Goal: Complete application form

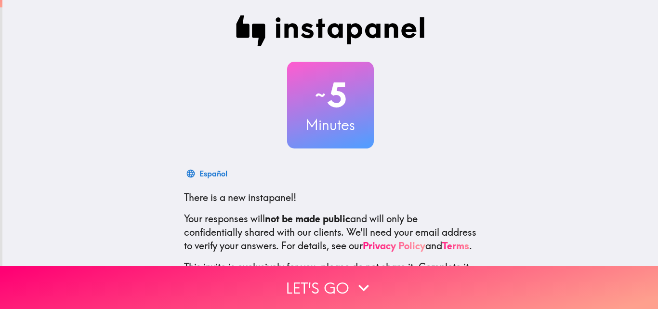
scroll to position [92, 0]
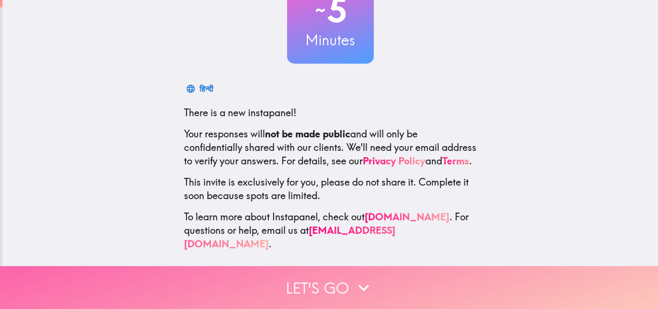
click at [323, 279] on button "Let's go" at bounding box center [329, 287] width 658 height 43
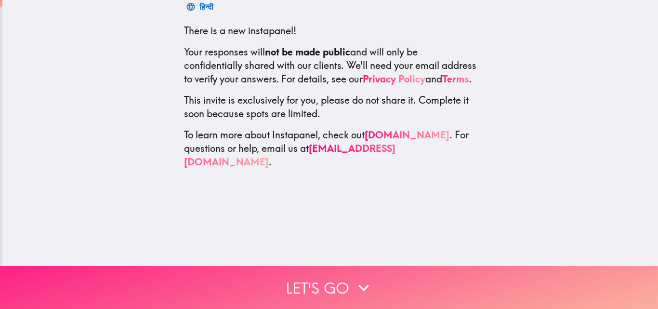
scroll to position [0, 0]
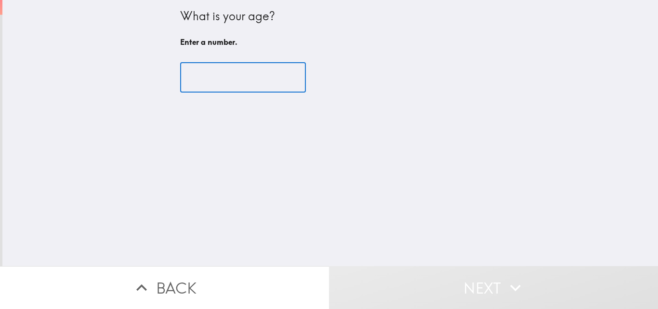
click at [202, 71] on input "number" at bounding box center [243, 78] width 126 height 30
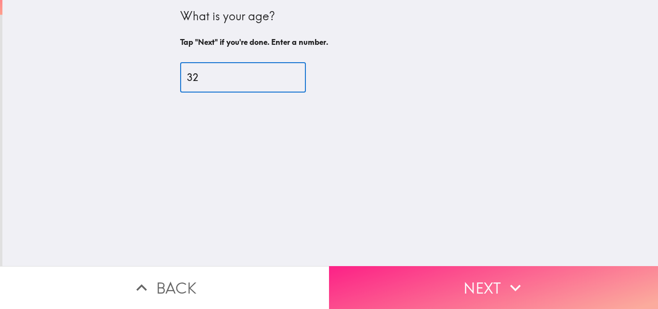
type input "32"
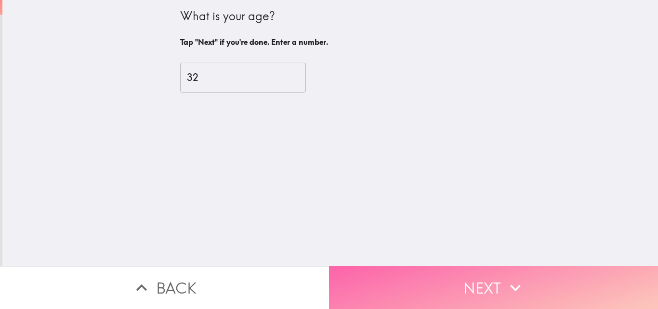
click at [417, 275] on button "Next" at bounding box center [493, 287] width 329 height 43
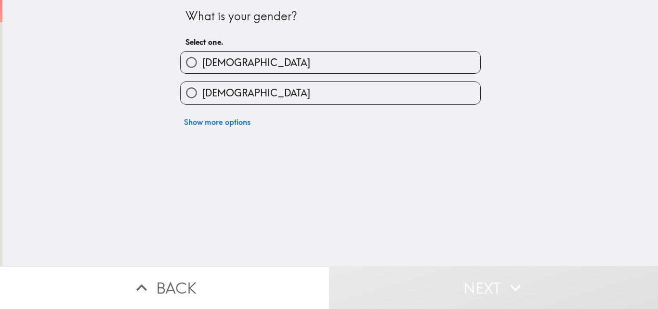
click at [332, 74] on div "[DEMOGRAPHIC_DATA]" at bounding box center [326, 89] width 308 height 30
click at [356, 64] on label "[DEMOGRAPHIC_DATA]" at bounding box center [330, 63] width 299 height 22
click at [202, 64] on input "[DEMOGRAPHIC_DATA]" at bounding box center [192, 63] width 22 height 22
radio input "true"
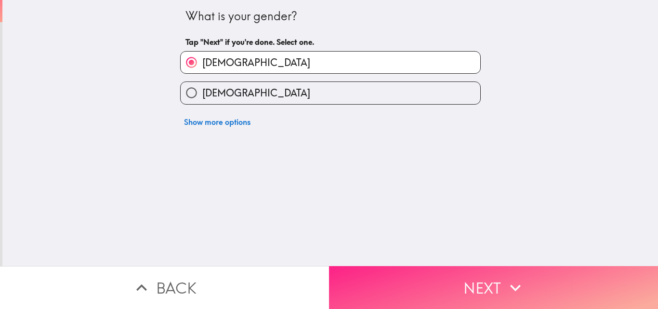
click at [383, 270] on button "Next" at bounding box center [493, 287] width 329 height 43
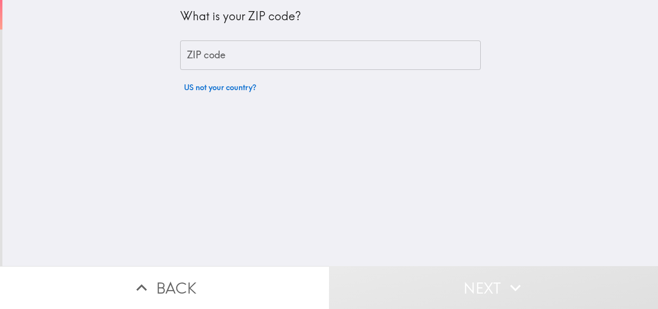
click at [285, 62] on input "ZIP code" at bounding box center [330, 55] width 300 height 30
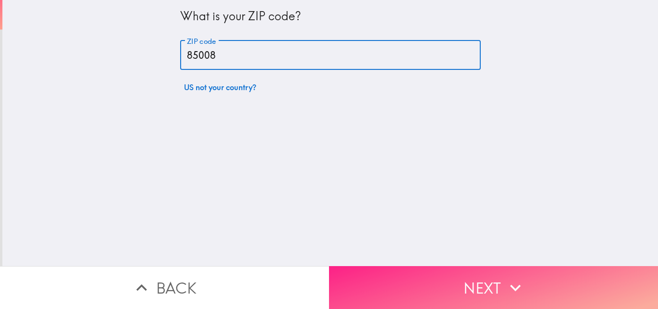
type input "85008"
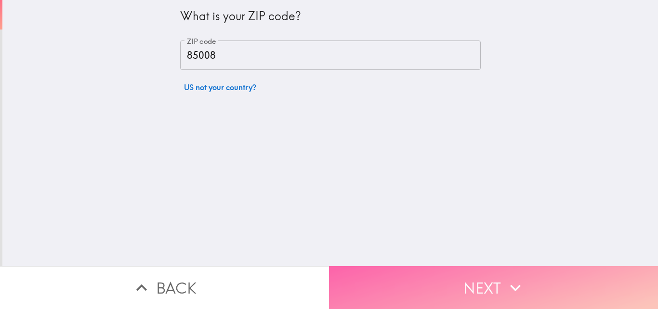
drag, startPoint x: 494, startPoint y: 271, endPoint x: 478, endPoint y: 300, distance: 33.8
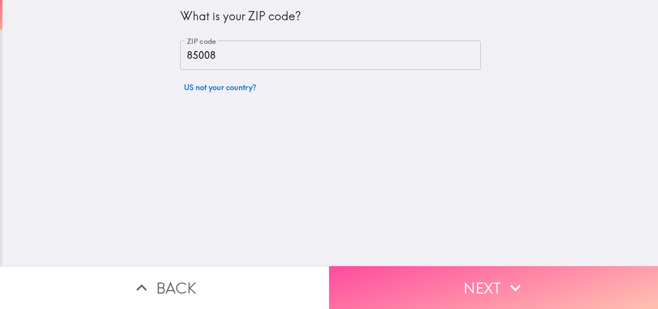
click at [493, 273] on button "Next" at bounding box center [493, 287] width 329 height 43
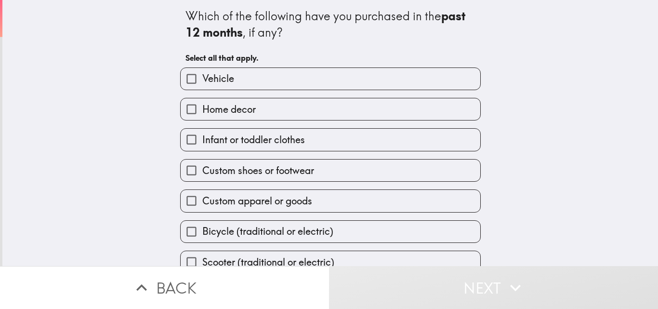
click at [271, 88] on label "Vehicle" at bounding box center [330, 79] width 299 height 22
click at [202, 88] on input "Vehicle" at bounding box center [192, 79] width 22 height 22
checkbox input "true"
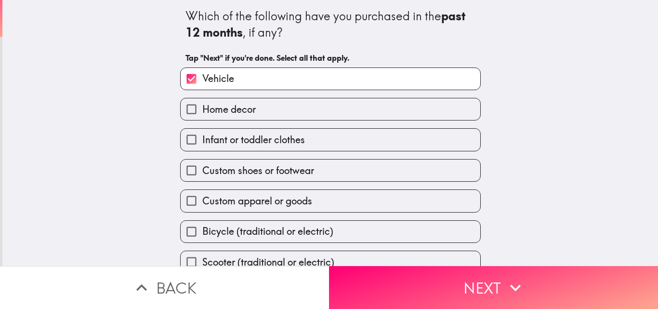
click at [244, 124] on div "Infant or toddler clothes" at bounding box center [326, 135] width 308 height 30
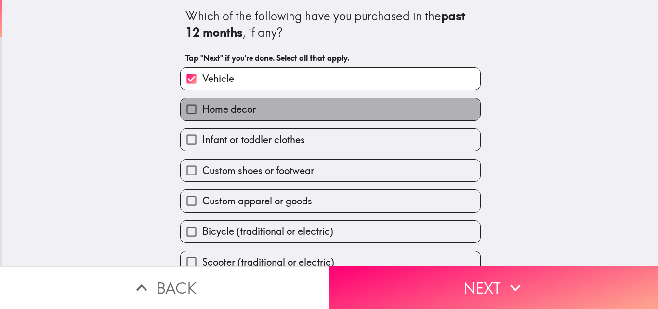
click at [267, 112] on label "Home decor" at bounding box center [330, 109] width 299 height 22
click at [202, 112] on input "Home decor" at bounding box center [192, 109] width 22 height 22
checkbox input "true"
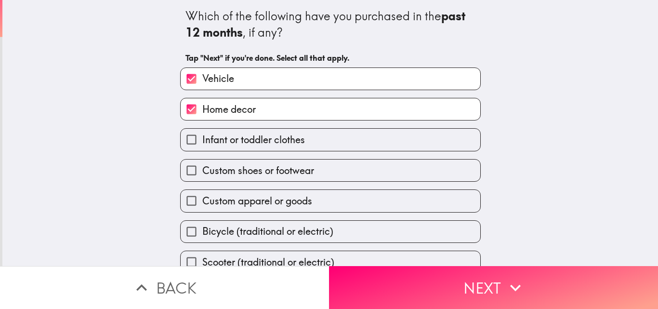
click at [267, 124] on div "Infant or toddler clothes" at bounding box center [326, 135] width 308 height 30
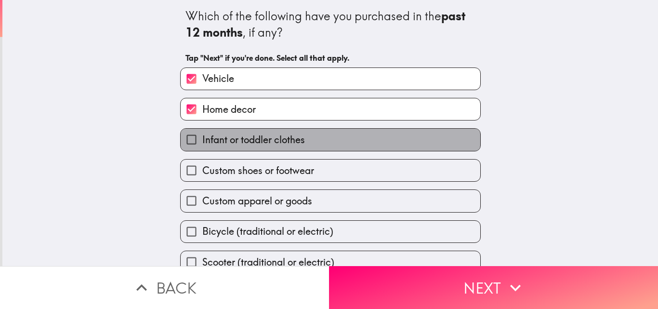
click at [260, 143] on span "Infant or toddler clothes" at bounding box center [253, 139] width 103 height 13
click at [202, 143] on input "Infant or toddler clothes" at bounding box center [192, 140] width 22 height 22
checkbox input "true"
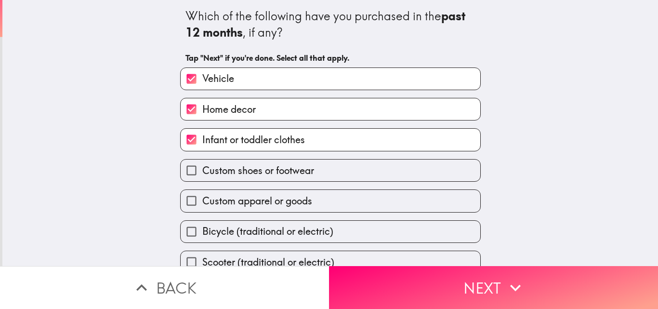
click at [252, 168] on span "Custom shoes or footwear" at bounding box center [258, 170] width 112 height 13
click at [202, 168] on input "Custom shoes or footwear" at bounding box center [192, 170] width 22 height 22
checkbox input "true"
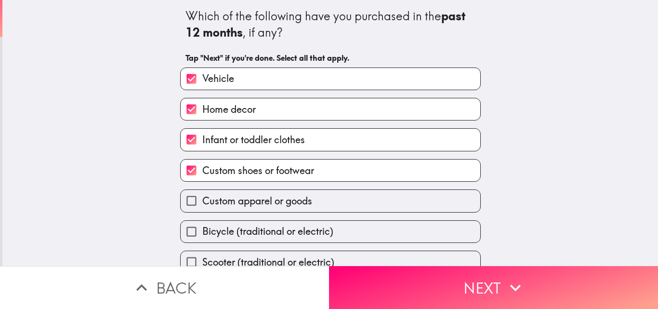
click at [246, 209] on label "Custom apparel or goods" at bounding box center [330, 201] width 299 height 22
click at [202, 209] on input "Custom apparel or goods" at bounding box center [192, 201] width 22 height 22
checkbox input "true"
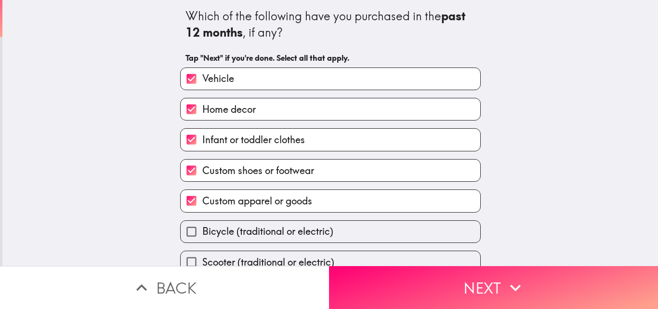
click at [246, 227] on span "Bicycle (traditional or electric)" at bounding box center [267, 230] width 131 height 13
click at [202, 227] on input "Bicycle (traditional or electric)" at bounding box center [192, 231] width 22 height 22
checkbox input "true"
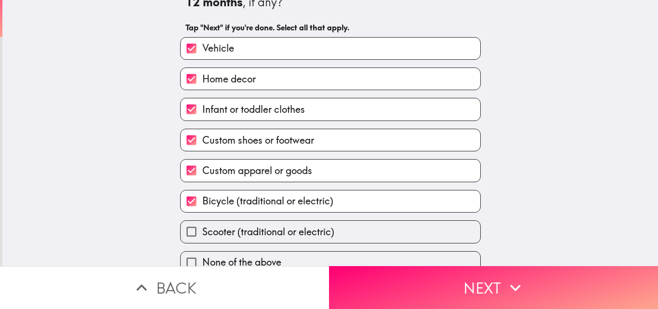
scroll to position [45, 0]
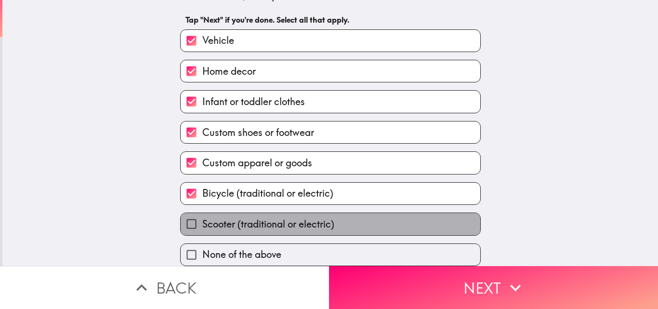
drag, startPoint x: 235, startPoint y: 215, endPoint x: 322, endPoint y: 231, distance: 88.0
click at [235, 217] on span "Scooter (traditional or electric)" at bounding box center [268, 223] width 132 height 13
click at [202, 215] on input "Scooter (traditional or electric)" at bounding box center [192, 224] width 22 height 22
checkbox input "true"
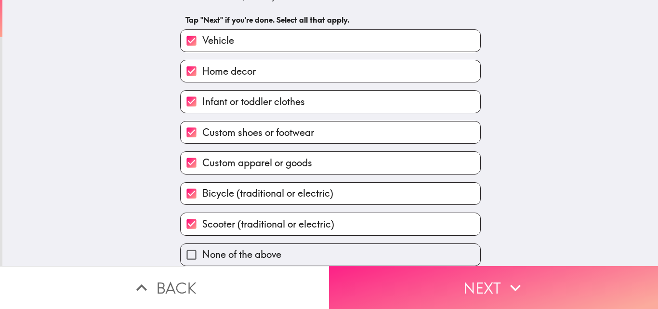
click at [474, 270] on button "Next" at bounding box center [493, 287] width 329 height 43
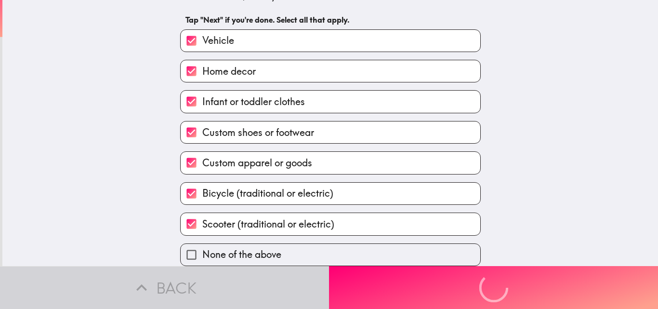
scroll to position [0, 0]
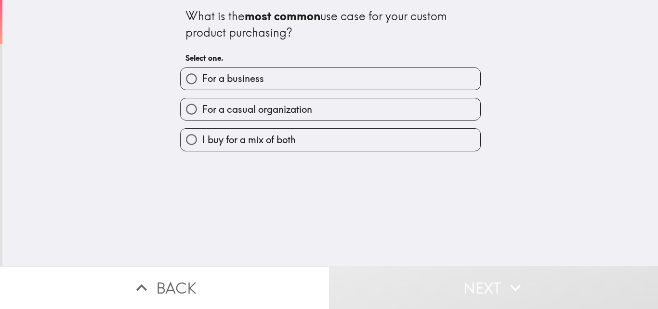
click at [339, 133] on label "I buy for a mix of both" at bounding box center [330, 140] width 299 height 22
click at [202, 133] on input "I buy for a mix of both" at bounding box center [192, 140] width 22 height 22
radio input "true"
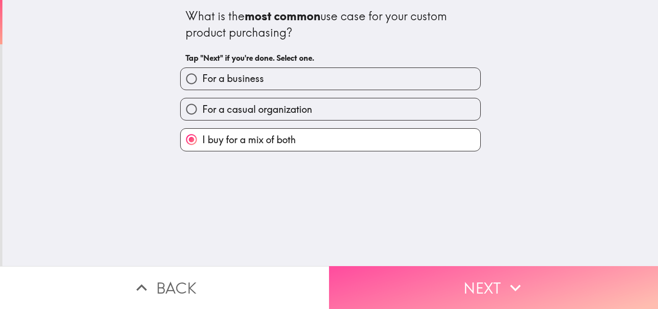
click at [434, 284] on button "Next" at bounding box center [493, 287] width 329 height 43
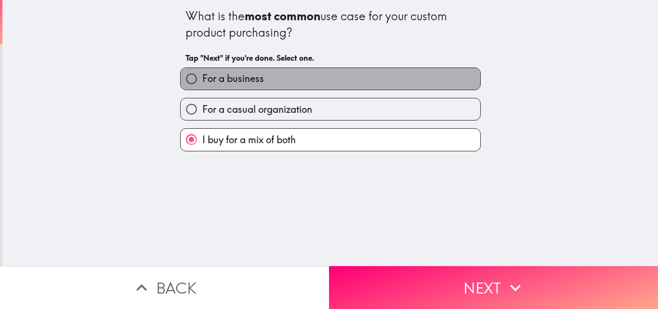
click at [208, 84] on span "For a business" at bounding box center [233, 78] width 62 height 13
click at [202, 84] on input "For a business" at bounding box center [192, 79] width 22 height 22
radio input "true"
